Goal: Check status: Check status

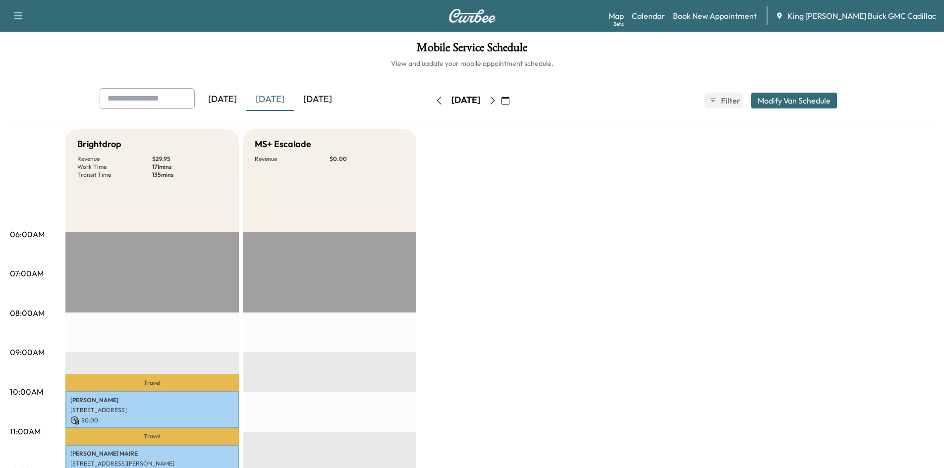
click at [497, 102] on icon "button" at bounding box center [493, 101] width 8 height 8
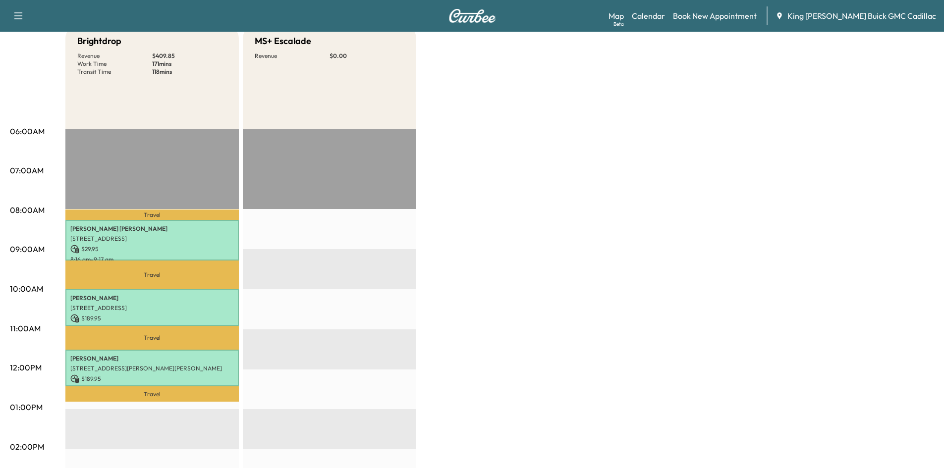
scroll to position [198, 0]
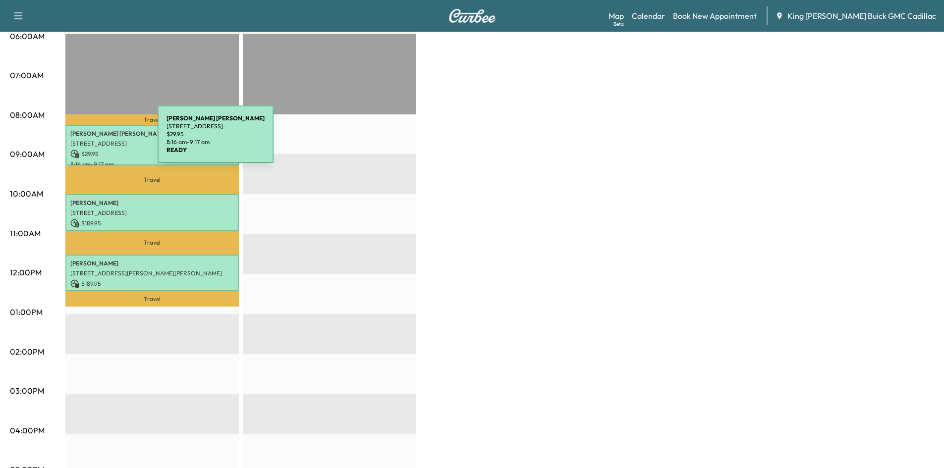
click at [83, 140] on p "[STREET_ADDRESS]" at bounding box center [152, 144] width 164 height 8
click at [123, 146] on div "[PERSON_NAME] [STREET_ADDRESS] $ 29.95 8:16 am - 9:17 am" at bounding box center [151, 145] width 173 height 41
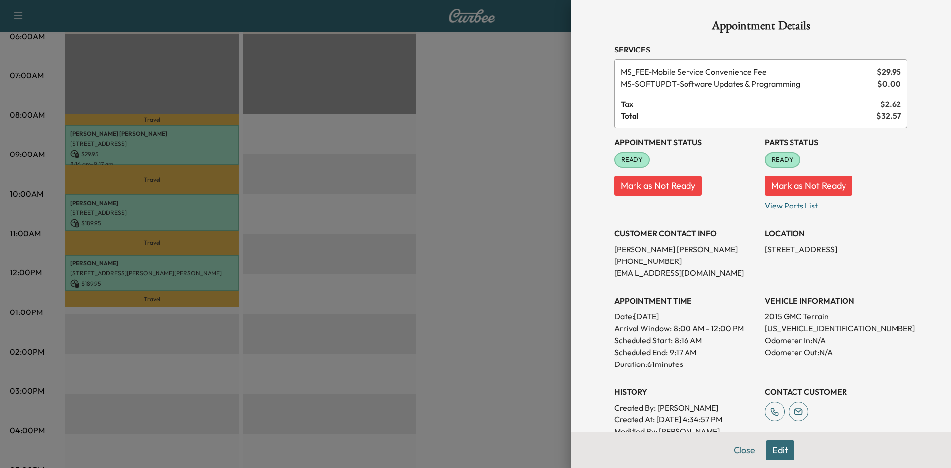
click at [523, 92] on div at bounding box center [475, 234] width 951 height 468
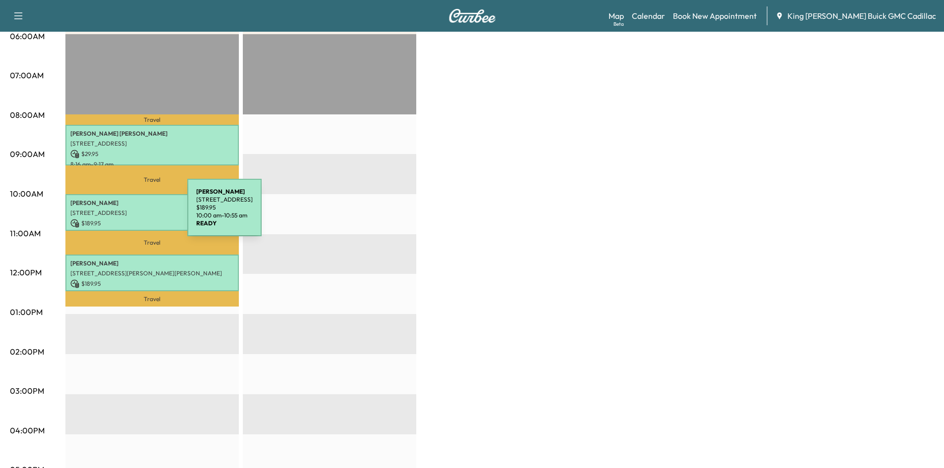
click at [113, 214] on p "[STREET_ADDRESS]" at bounding box center [152, 213] width 164 height 8
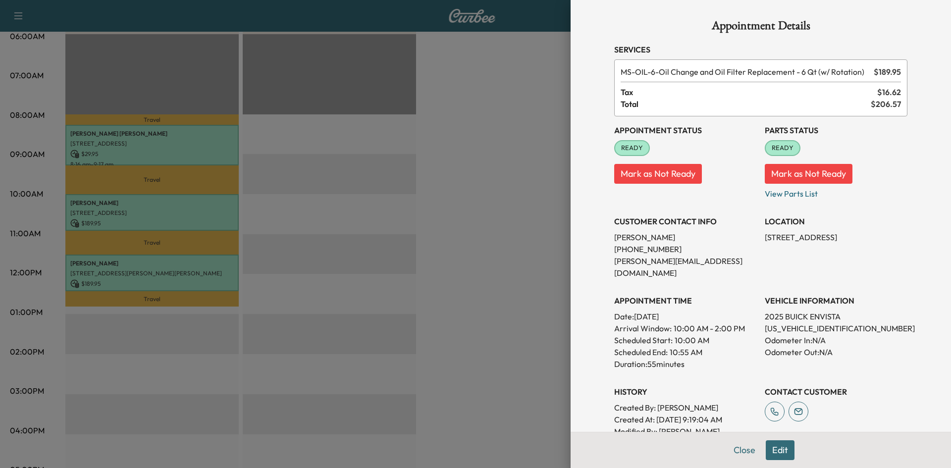
click at [539, 110] on div at bounding box center [475, 234] width 951 height 468
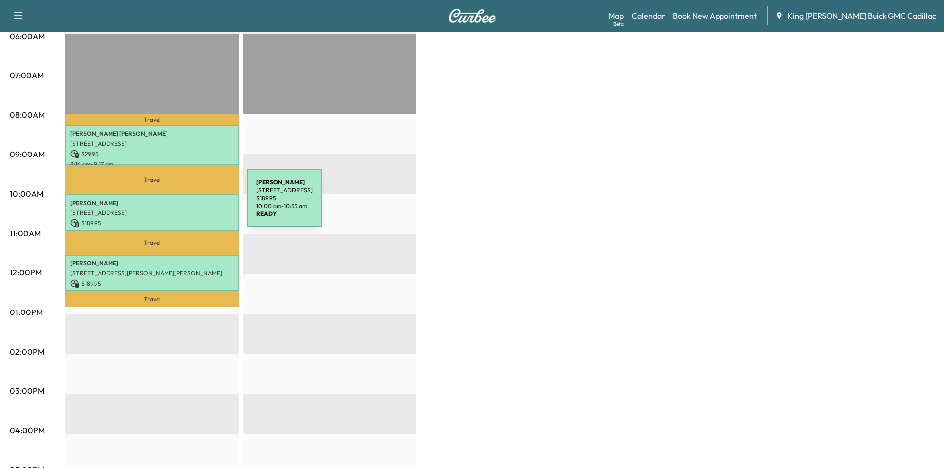
click at [173, 204] on p "[PERSON_NAME]" at bounding box center [152, 203] width 164 height 8
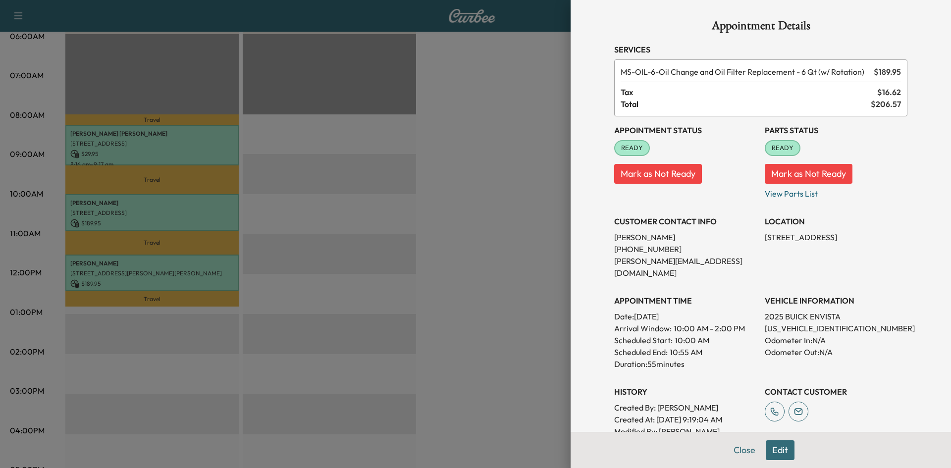
click at [379, 266] on div at bounding box center [475, 234] width 951 height 468
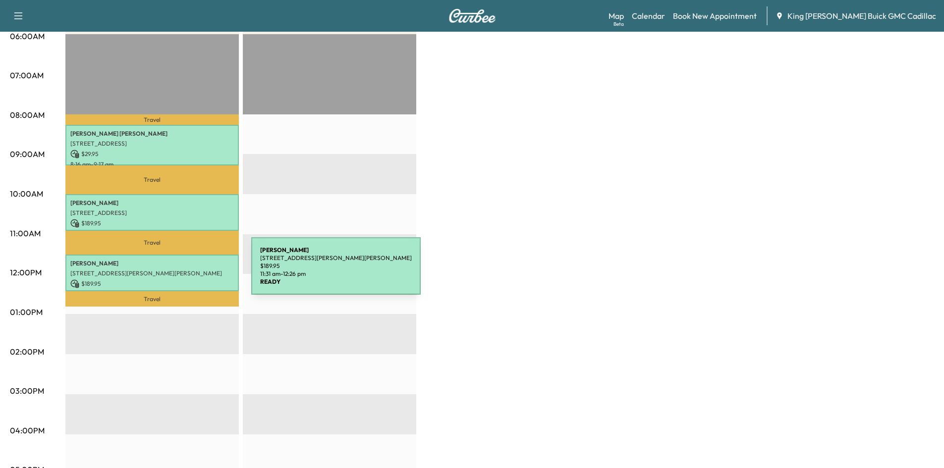
click at [177, 272] on p "[STREET_ADDRESS][PERSON_NAME][PERSON_NAME]" at bounding box center [152, 274] width 164 height 8
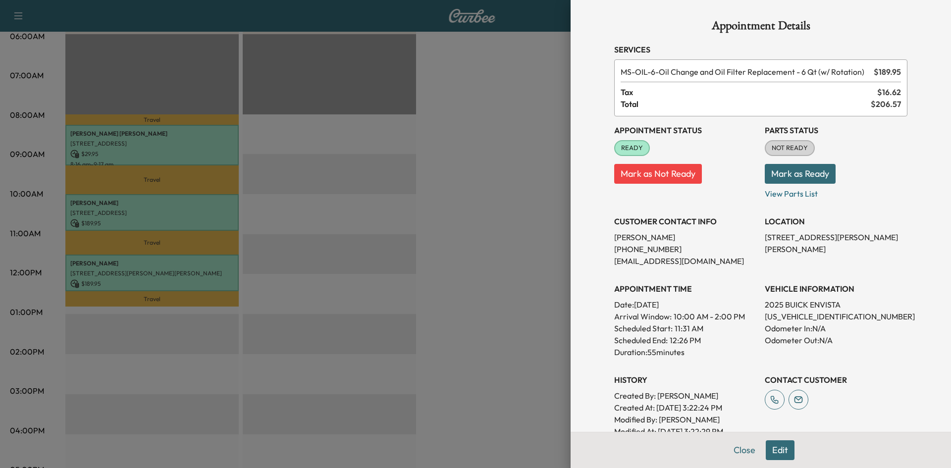
drag, startPoint x: 496, startPoint y: 181, endPoint x: 490, endPoint y: 189, distance: 9.2
click at [490, 189] on div at bounding box center [475, 234] width 951 height 468
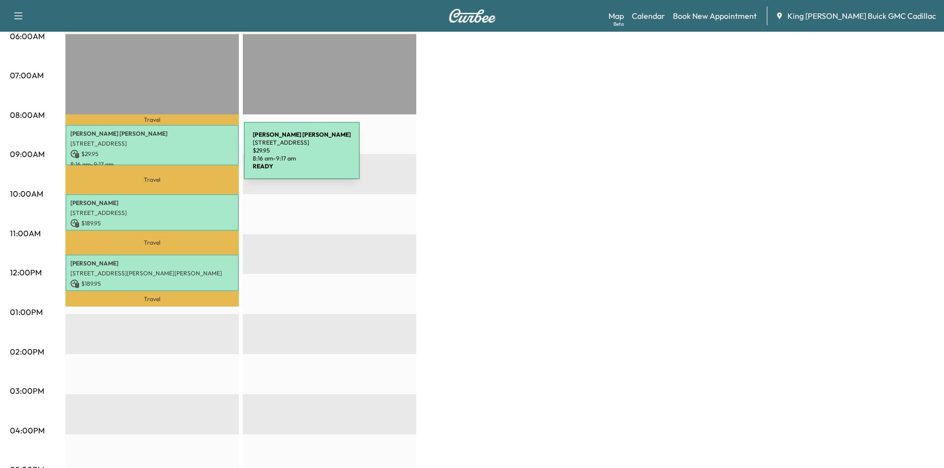
click at [162, 151] on p "$ 29.95" at bounding box center [152, 154] width 164 height 9
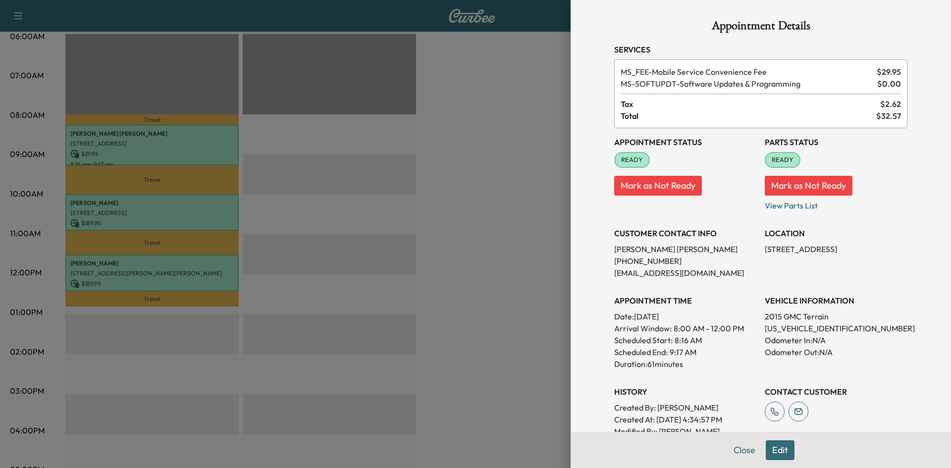
click at [502, 113] on div at bounding box center [475, 234] width 951 height 468
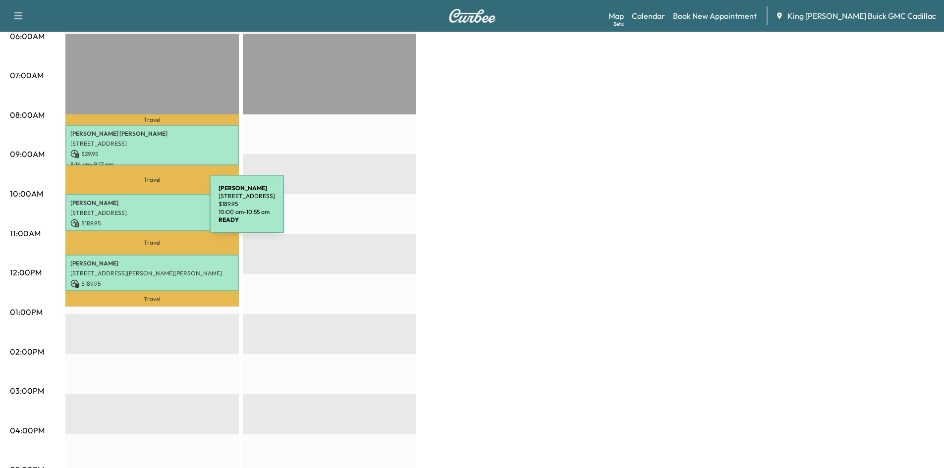
click at [135, 210] on p "[STREET_ADDRESS]" at bounding box center [152, 213] width 164 height 8
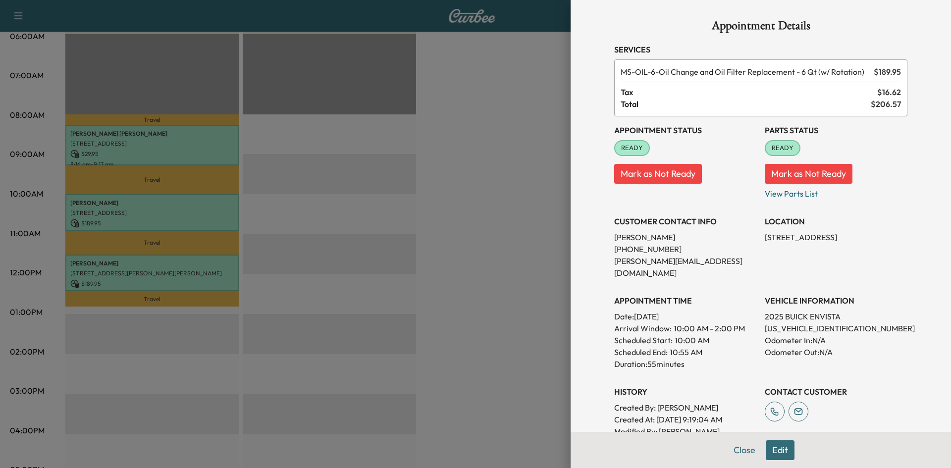
drag, startPoint x: 485, startPoint y: 148, endPoint x: 466, endPoint y: 129, distance: 25.9
click at [474, 137] on div at bounding box center [475, 234] width 951 height 468
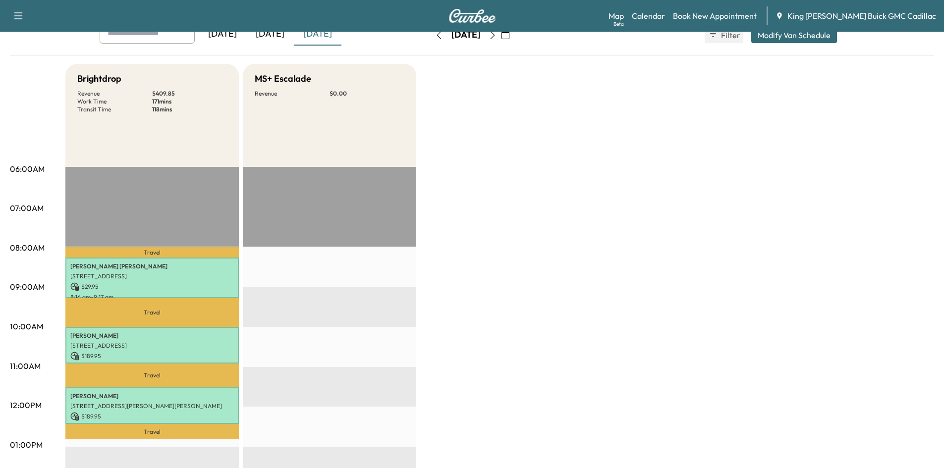
scroll to position [0, 0]
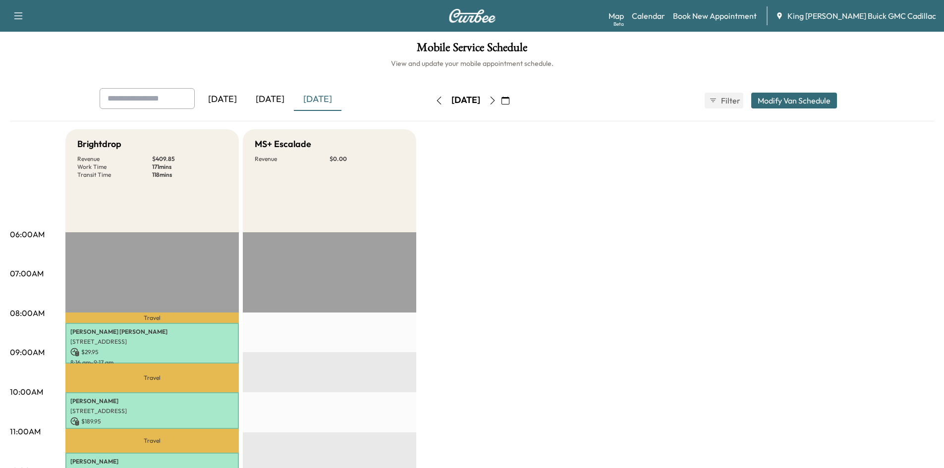
click at [431, 106] on button "button" at bounding box center [439, 101] width 17 height 16
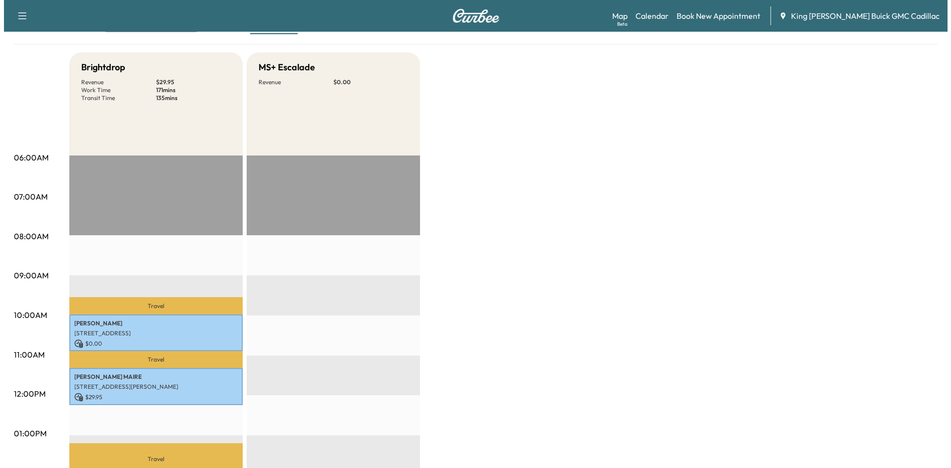
scroll to position [297, 0]
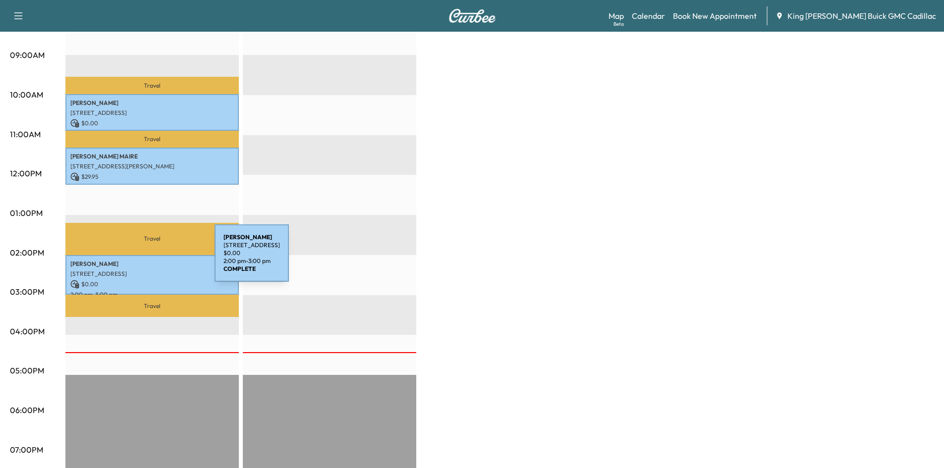
click at [142, 270] on p "[STREET_ADDRESS]" at bounding box center [152, 274] width 164 height 8
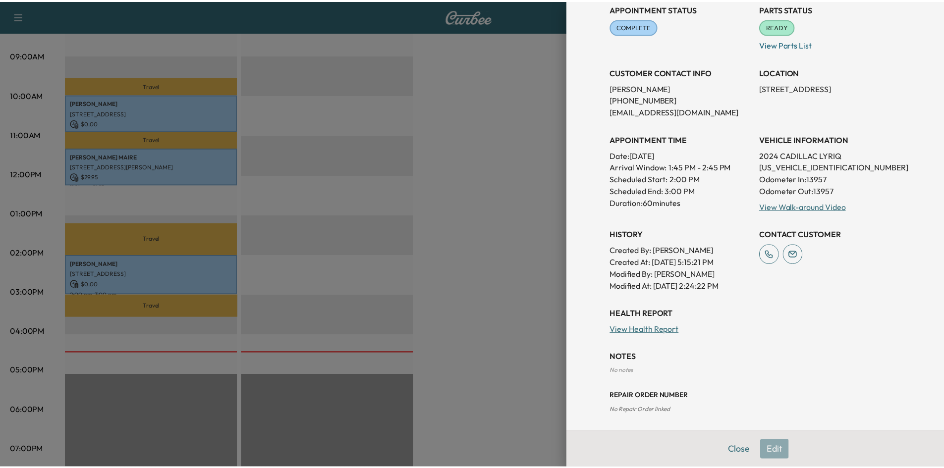
scroll to position [124, 0]
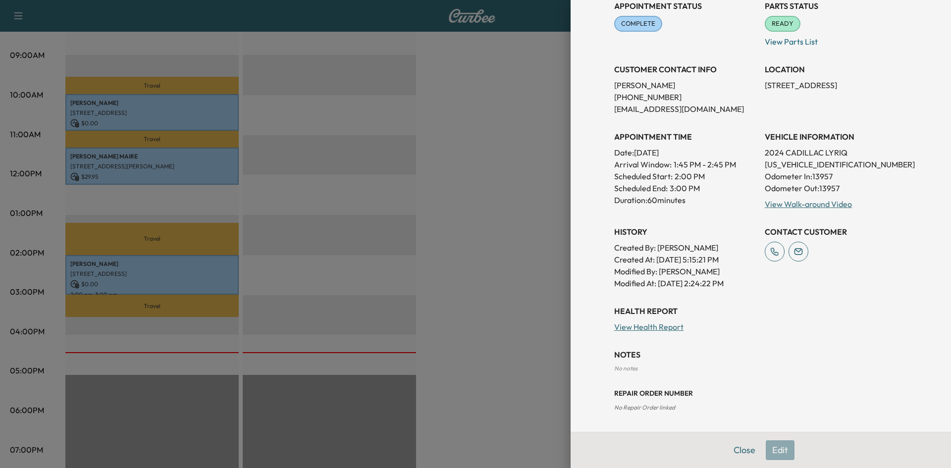
click at [508, 122] on div at bounding box center [475, 234] width 951 height 468
